Goal: Communication & Community: Share content

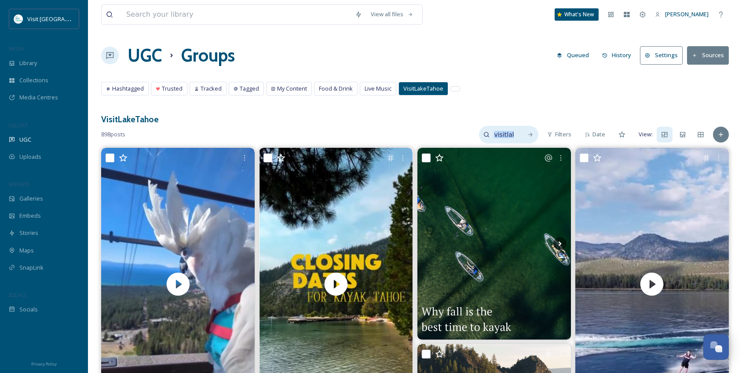
click at [520, 134] on div "visitlaketahoe" at bounding box center [508, 135] width 59 height 18
drag, startPoint x: 497, startPoint y: 134, endPoint x: 420, endPoint y: 134, distance: 77.0
click at [420, 134] on div "898 posts visitlaketahoe Filters Date View:" at bounding box center [415, 135] width 628 height 18
type input "[GEOGRAPHIC_DATA]"
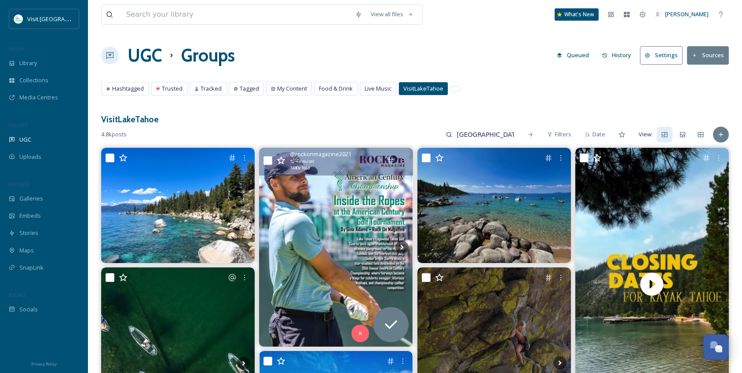
click at [351, 248] on img at bounding box center [335, 247] width 153 height 199
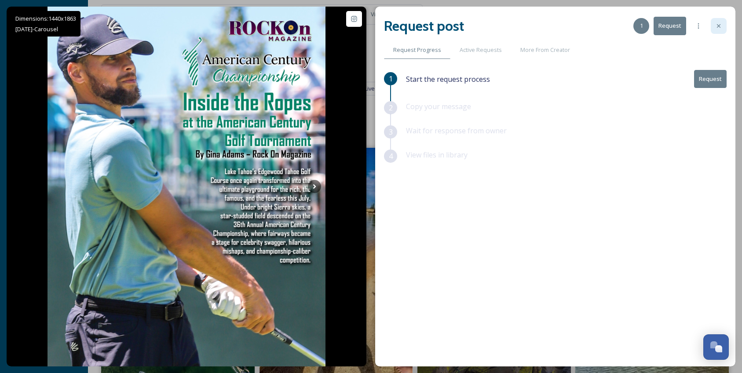
click at [719, 26] on icon at bounding box center [718, 25] width 7 height 7
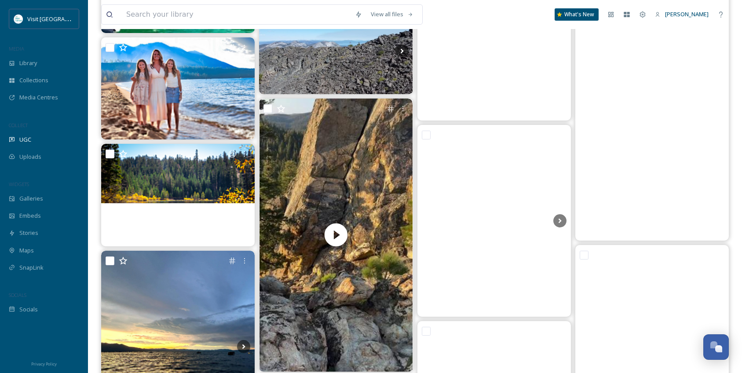
scroll to position [4398, 0]
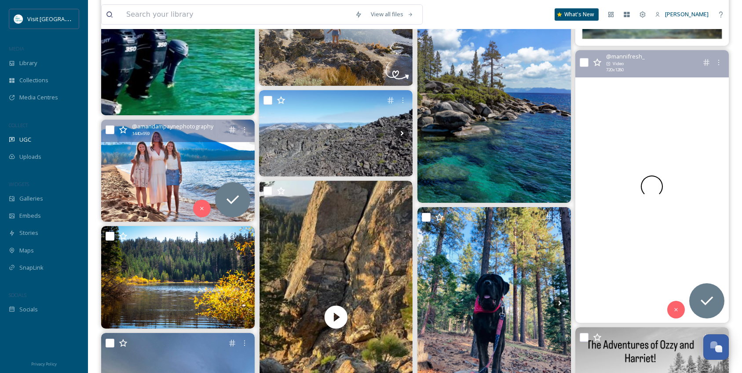
click at [174, 160] on img at bounding box center [177, 171] width 153 height 102
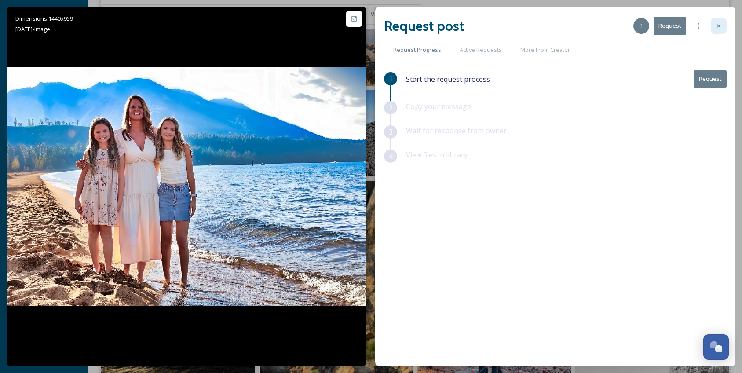
click at [716, 27] on icon at bounding box center [718, 25] width 7 height 7
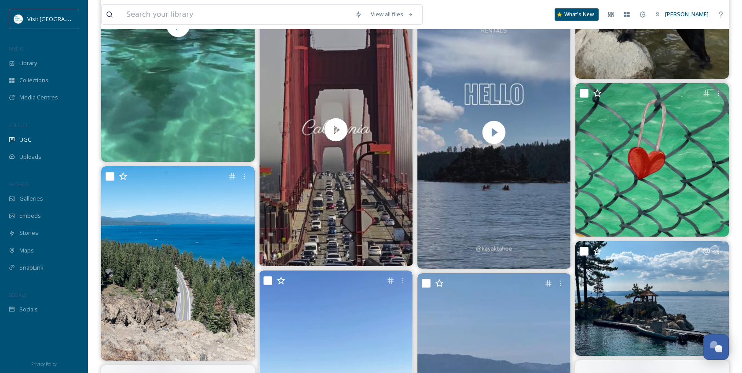
scroll to position [6861, 0]
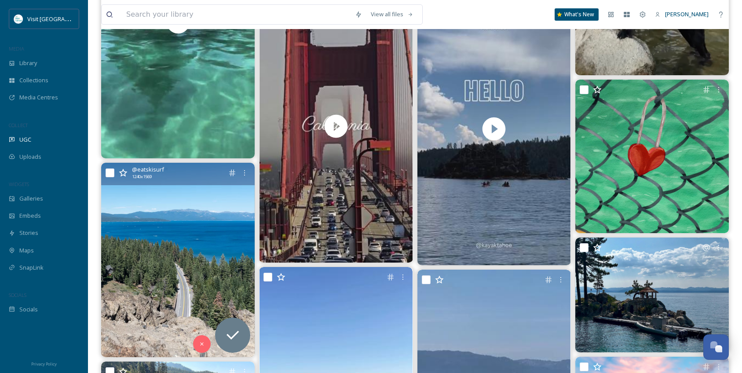
click at [186, 209] on img at bounding box center [177, 260] width 153 height 194
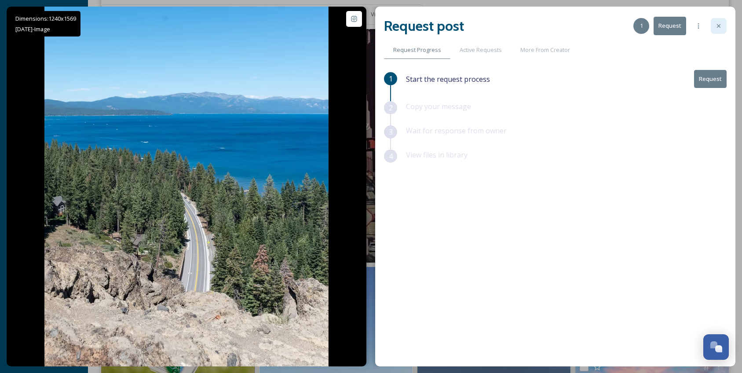
click at [718, 25] on icon at bounding box center [718, 25] width 7 height 7
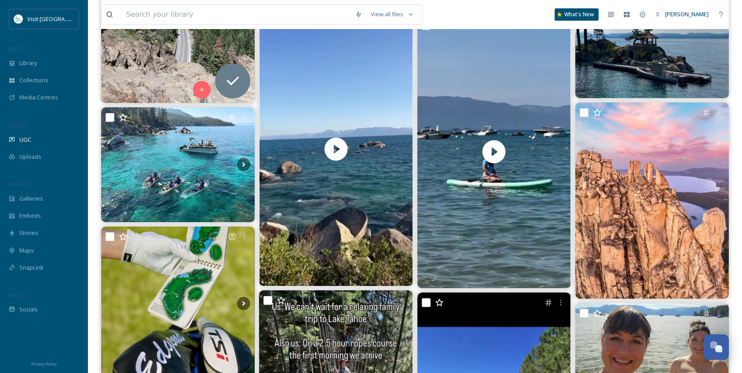
scroll to position [7125, 0]
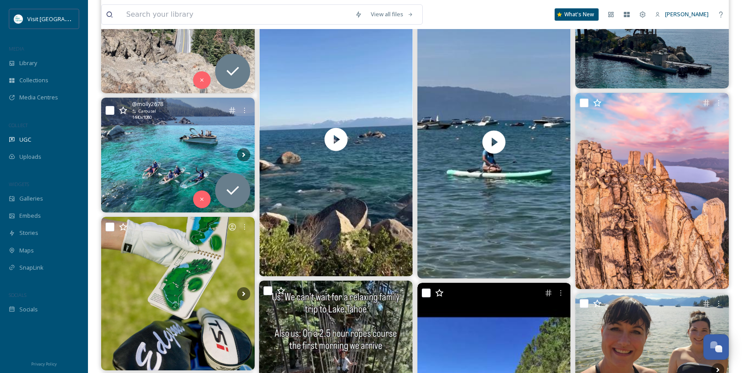
click at [169, 161] on img at bounding box center [177, 155] width 153 height 115
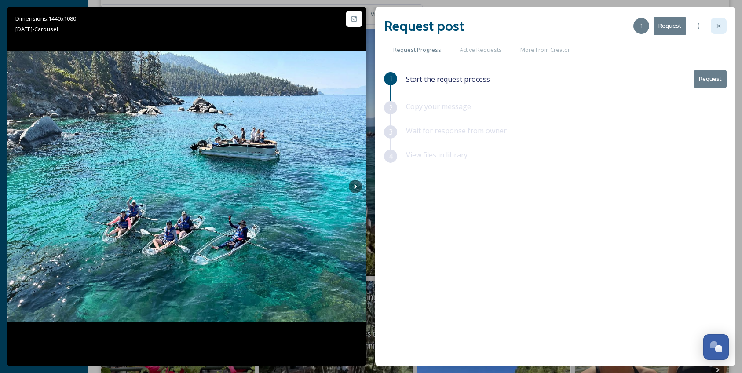
click at [718, 27] on icon at bounding box center [719, 26] width 4 height 4
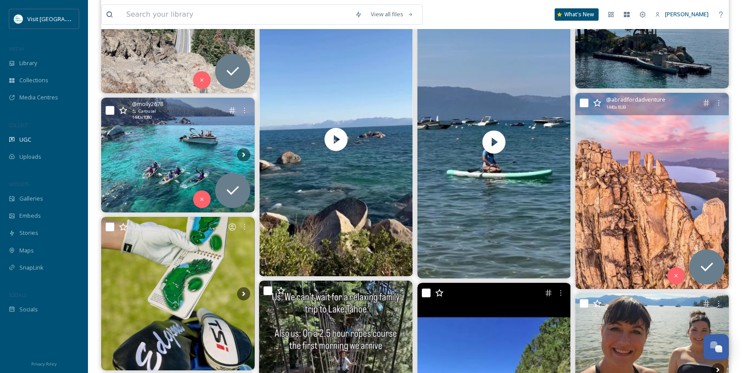
click at [639, 141] on img at bounding box center [651, 191] width 153 height 196
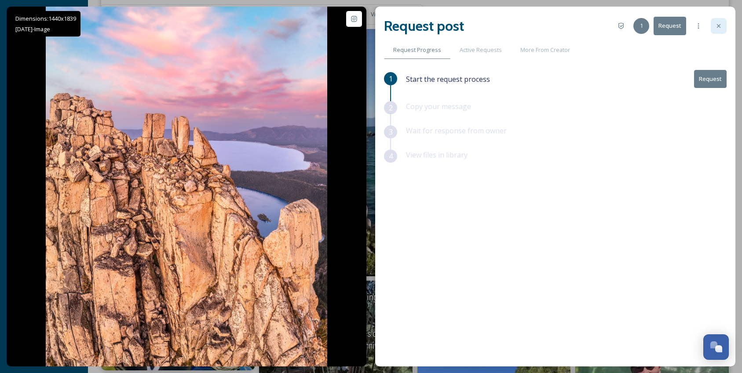
click at [721, 28] on icon at bounding box center [718, 25] width 7 height 7
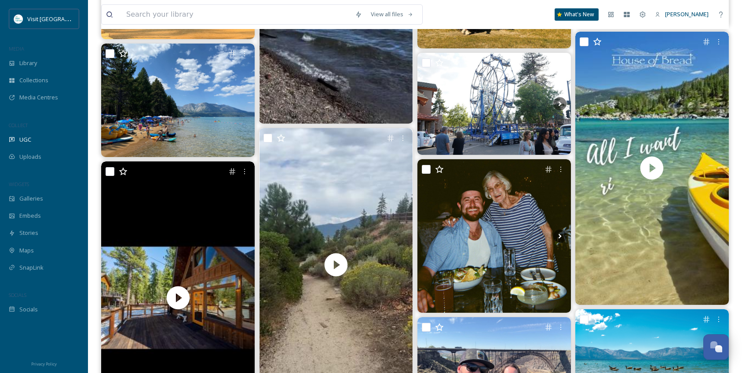
scroll to position [8972, 0]
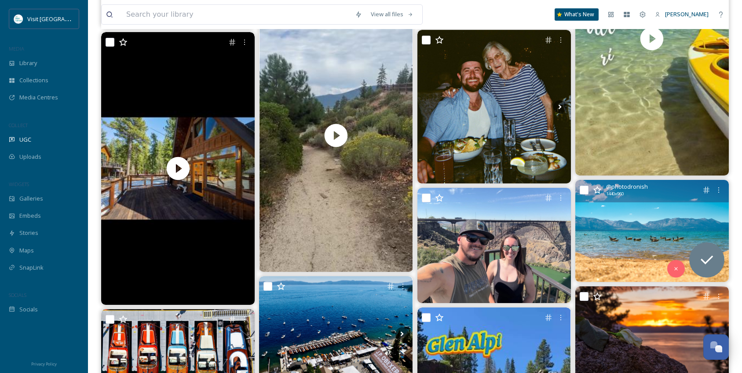
click at [634, 232] on img at bounding box center [651, 231] width 153 height 102
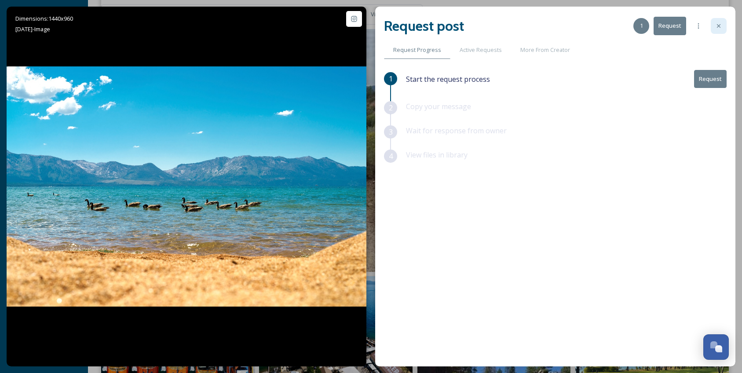
click at [718, 27] on icon at bounding box center [718, 25] width 7 height 7
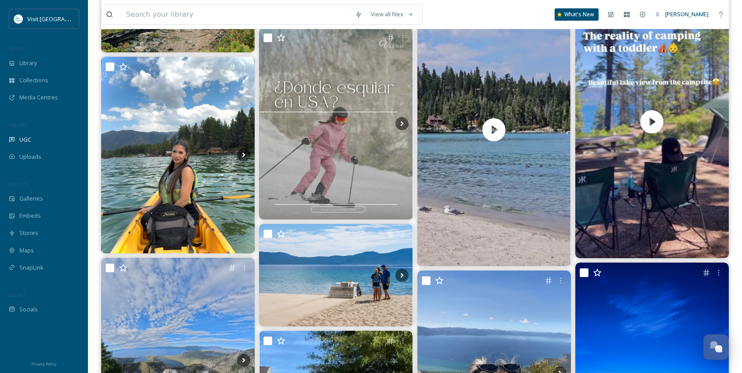
scroll to position [10424, 0]
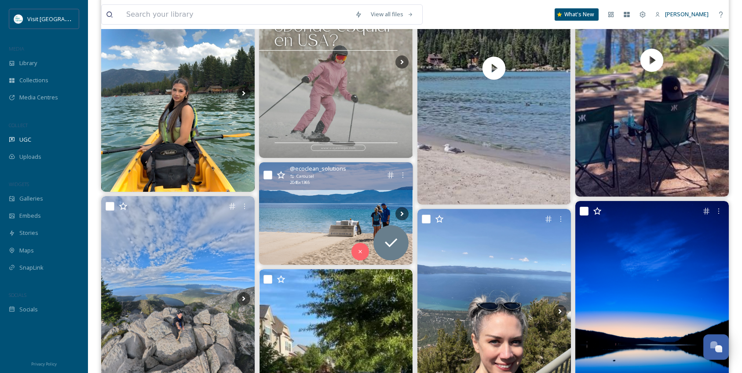
click at [321, 206] on img at bounding box center [335, 213] width 153 height 102
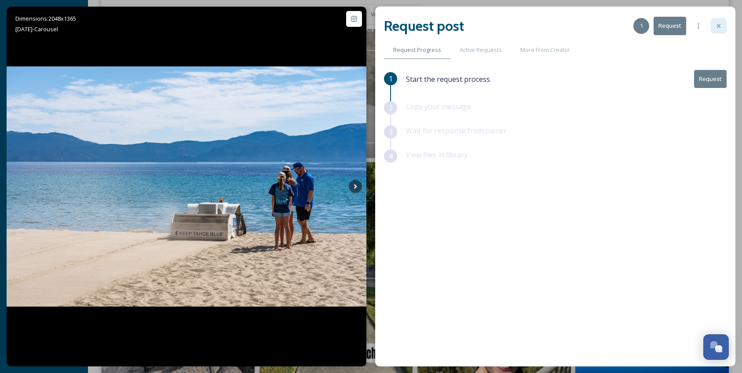
click at [718, 29] on icon at bounding box center [718, 25] width 7 height 7
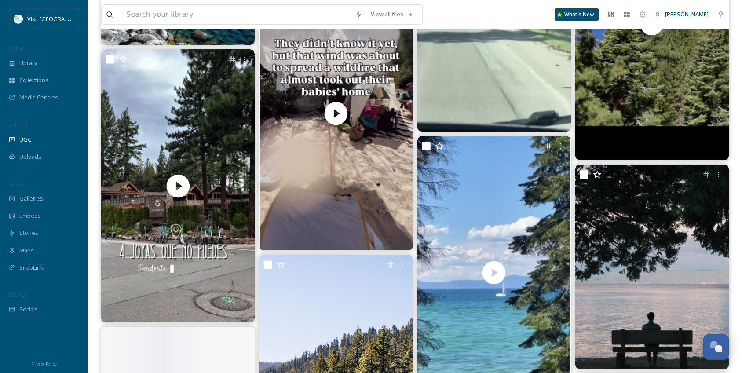
scroll to position [11567, 0]
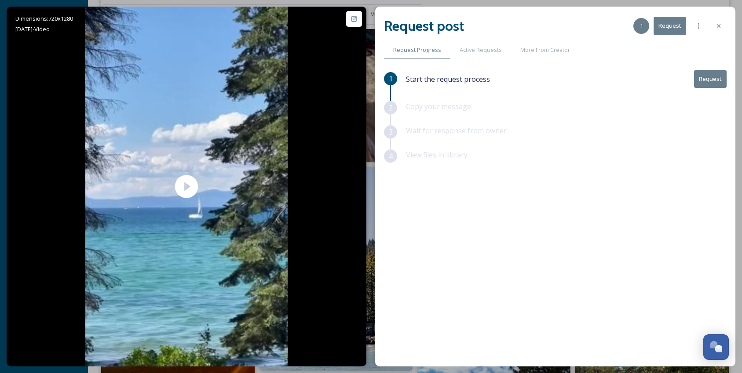
click at [710, 80] on button "Request" at bounding box center [710, 79] width 33 height 18
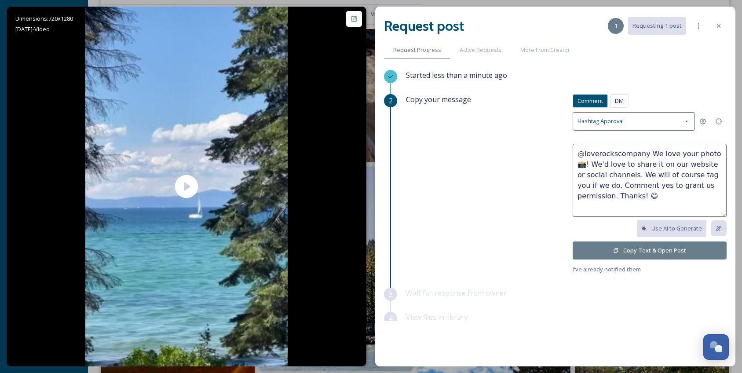
click at [683, 152] on textarea "@loverockscompany We love your photo 📸! We'd love to share it on our website or…" at bounding box center [650, 180] width 154 height 73
type textarea "@loverockscompany We love your video 📸! We'd love to share it on our website or…"
click at [654, 250] on button "Copy Text & Open Post" at bounding box center [650, 250] width 154 height 18
